Goal: Transaction & Acquisition: Purchase product/service

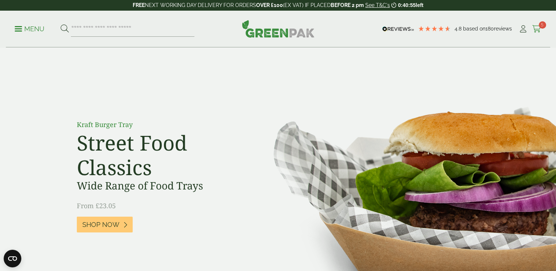
click at [540, 24] on span "5" at bounding box center [542, 24] width 7 height 7
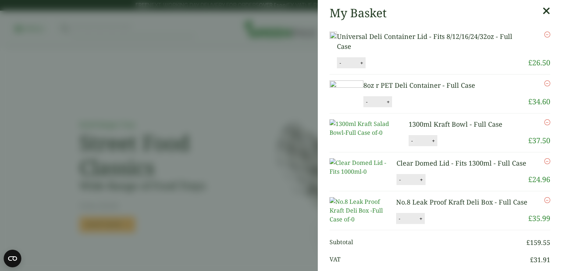
click at [409, 144] on button "-" at bounding box center [412, 141] width 6 height 6
click at [443, 147] on button "Update" at bounding box center [457, 141] width 37 height 11
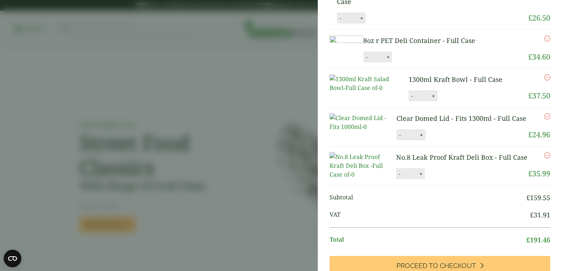
scroll to position [44, 0]
click at [409, 100] on button "-" at bounding box center [412, 97] width 6 height 6
type input "*"
click at [398, 141] on div "- * +" at bounding box center [410, 135] width 29 height 11
click at [397, 139] on button "-" at bounding box center [400, 136] width 6 height 6
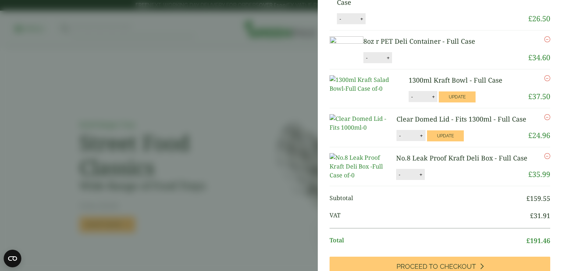
type input "*"
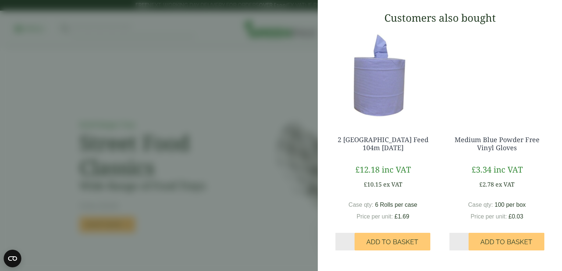
scroll to position [403, 0]
click at [459, 241] on input "*" at bounding box center [458, 242] width 19 height 18
type input "*"
click at [459, 241] on input "*" at bounding box center [458, 242] width 19 height 18
click at [470, 248] on button "Add to Basket" at bounding box center [506, 242] width 76 height 18
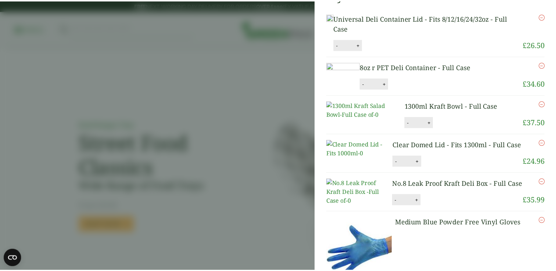
scroll to position [0, 0]
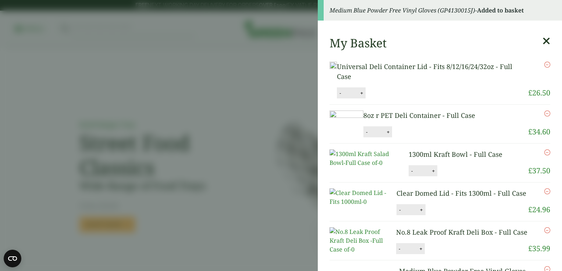
click at [542, 40] on icon at bounding box center [546, 41] width 8 height 10
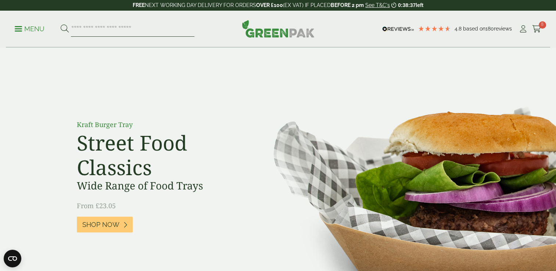
click at [141, 22] on input "search" at bounding box center [133, 28] width 124 height 15
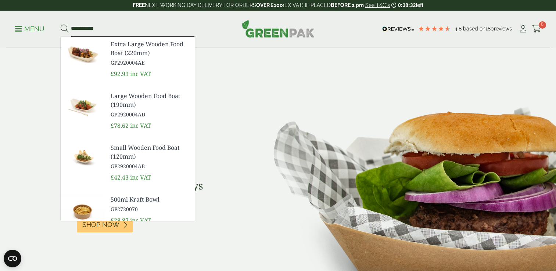
type input "**********"
click at [61, 24] on button at bounding box center [65, 29] width 8 height 10
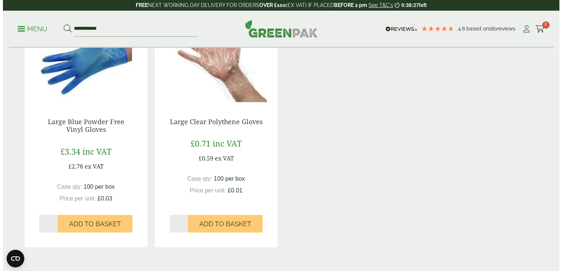
scroll to position [160, 0]
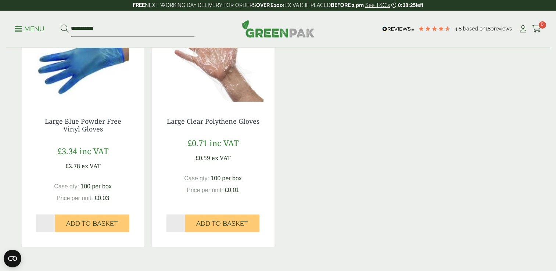
click at [54, 221] on input "*" at bounding box center [45, 224] width 19 height 18
type input "*"
click at [54, 221] on input "*" at bounding box center [45, 224] width 19 height 18
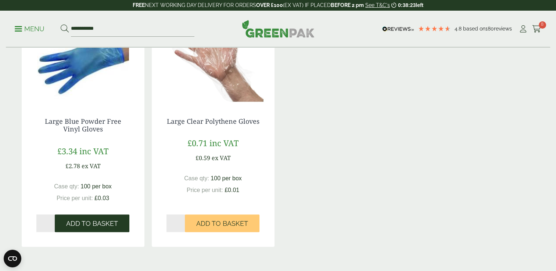
click at [79, 216] on button "Add to Basket" at bounding box center [92, 224] width 75 height 18
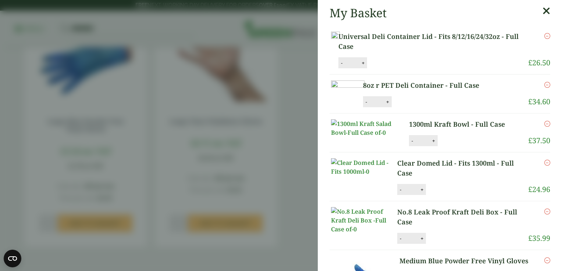
click at [544, 127] on icon "Remove this item" at bounding box center [547, 124] width 6 height 6
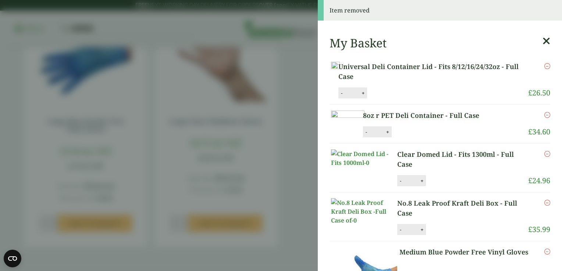
click at [544, 157] on icon "Remove this item" at bounding box center [547, 154] width 6 height 6
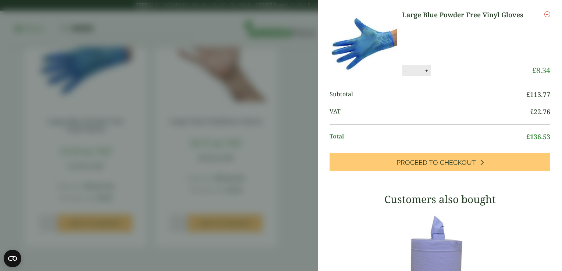
scroll to position [247, 0]
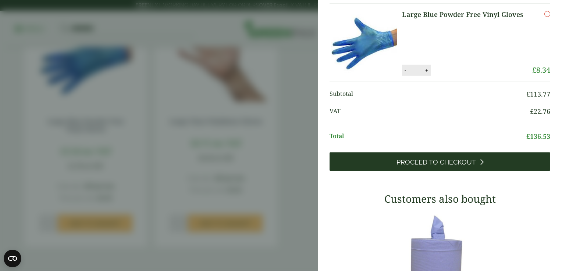
click at [531, 171] on link "Proceed to Checkout" at bounding box center [439, 162] width 221 height 18
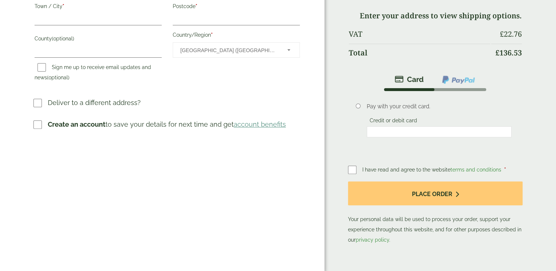
scroll to position [219, 0]
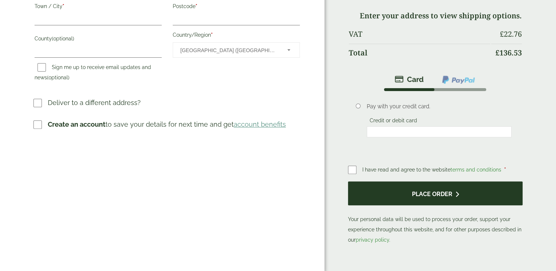
click at [382, 196] on button "Place order" at bounding box center [435, 194] width 175 height 24
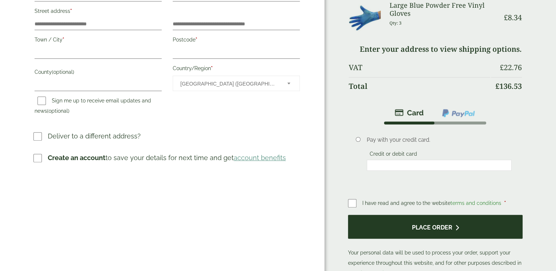
scroll to position [0, 0]
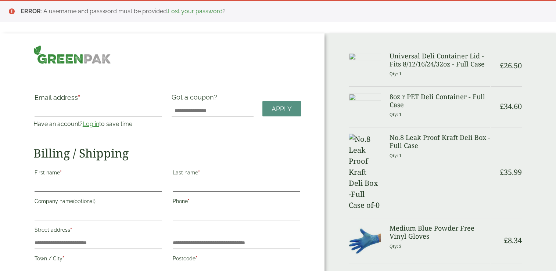
click at [90, 128] on p "Have an account? Log in to save time" at bounding box center [97, 124] width 129 height 9
click at [88, 123] on link "Log in" at bounding box center [91, 124] width 17 height 7
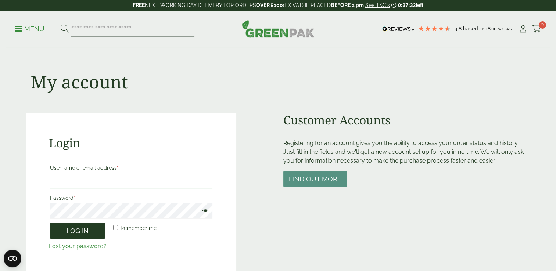
type input "**********"
click at [82, 233] on button "Log in" at bounding box center [77, 231] width 55 height 16
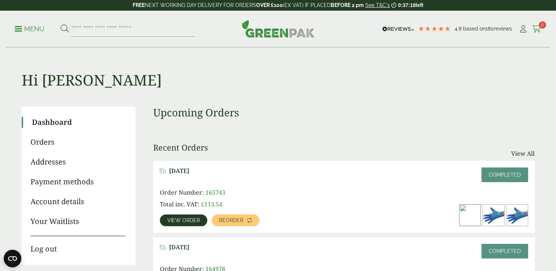
click at [537, 30] on icon at bounding box center [536, 28] width 9 height 7
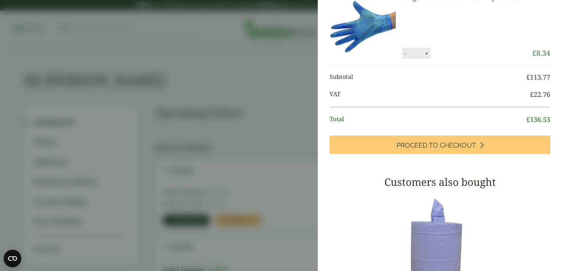
scroll to position [245, 0]
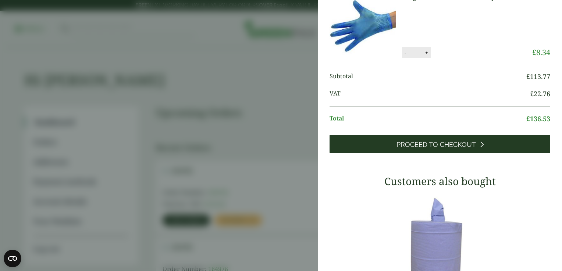
click at [485, 153] on link "Proceed to Checkout" at bounding box center [439, 144] width 221 height 18
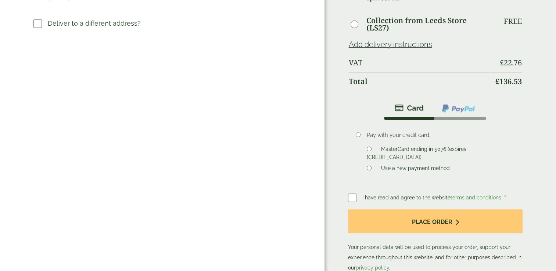
scroll to position [289, 0]
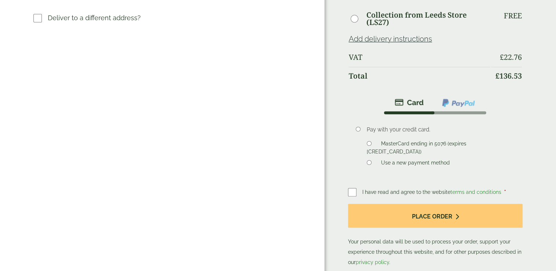
click at [347, 189] on div "Order Summary Item Ammount Universal Deli Container Lid - Fits 8/12/16/24/32oz …" at bounding box center [441, 4] width 232 height 586
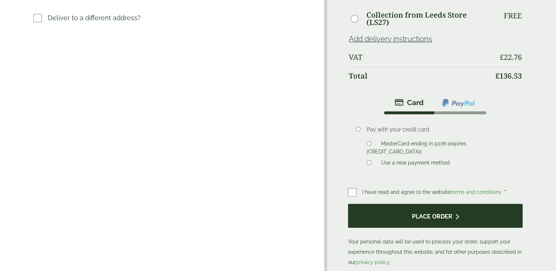
click at [375, 215] on button "Place order" at bounding box center [435, 216] width 175 height 24
